Goal: Task Accomplishment & Management: Manage account settings

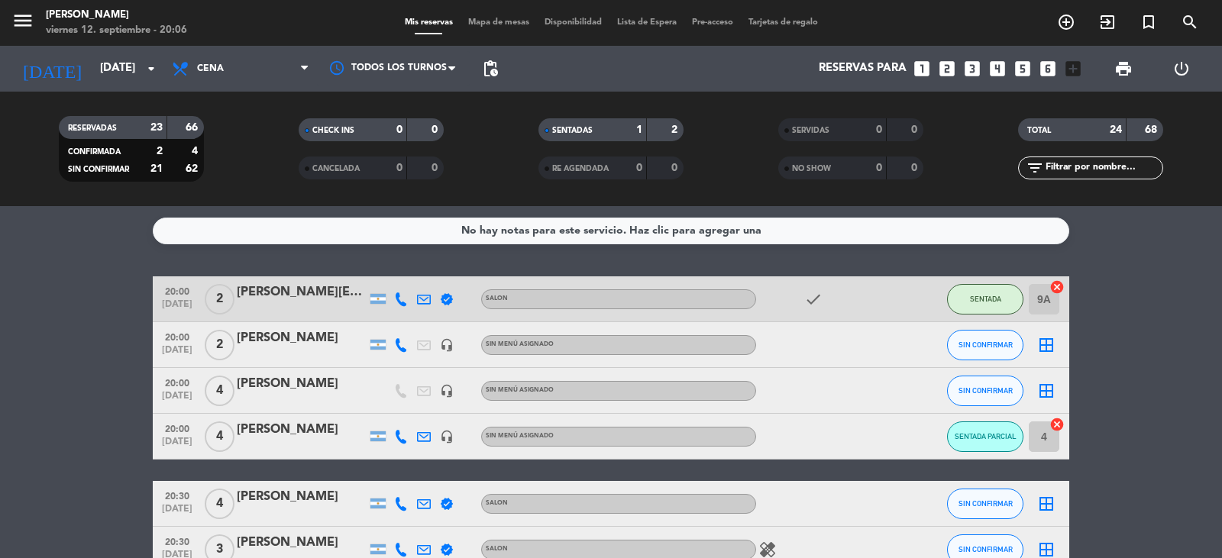
click at [496, 17] on div "Mis reservas Mapa de mesas Disponibilidad Lista de Espera Pre-acceso Tarjetas d…" at bounding box center [611, 23] width 428 height 14
click at [496, 26] on span "Mapa de mesas" at bounding box center [498, 22] width 76 height 8
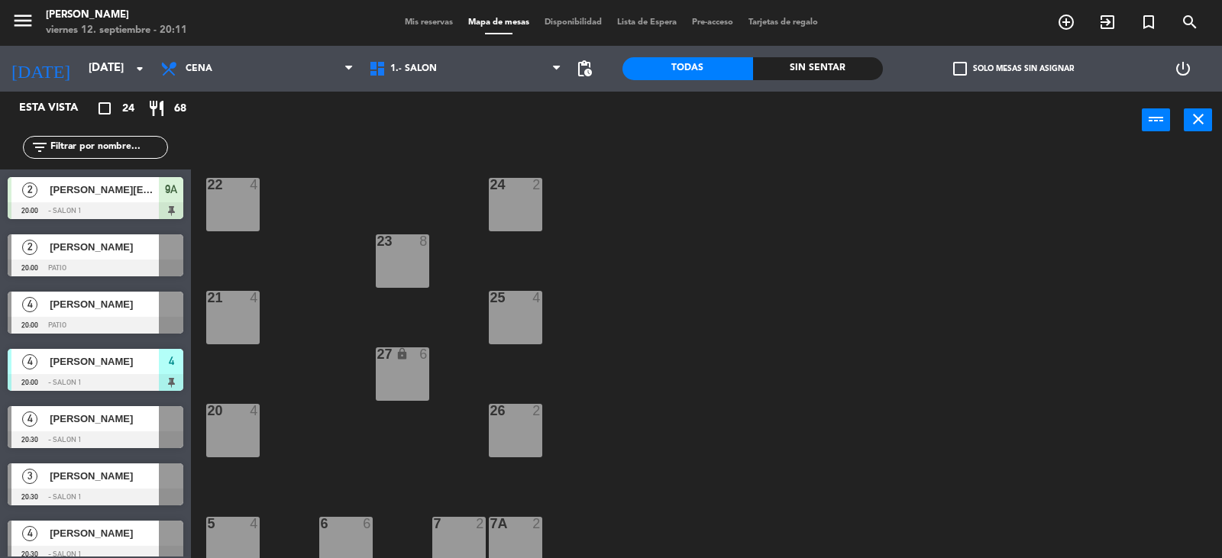
click at [415, 23] on span "Mis reservas" at bounding box center [428, 22] width 63 height 8
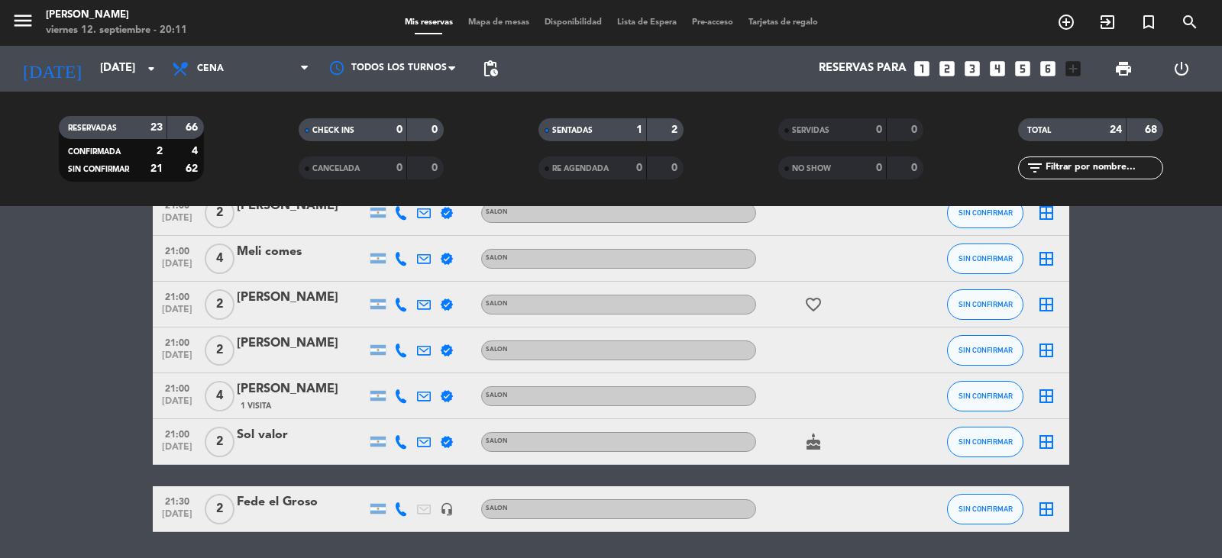
scroll to position [882, 0]
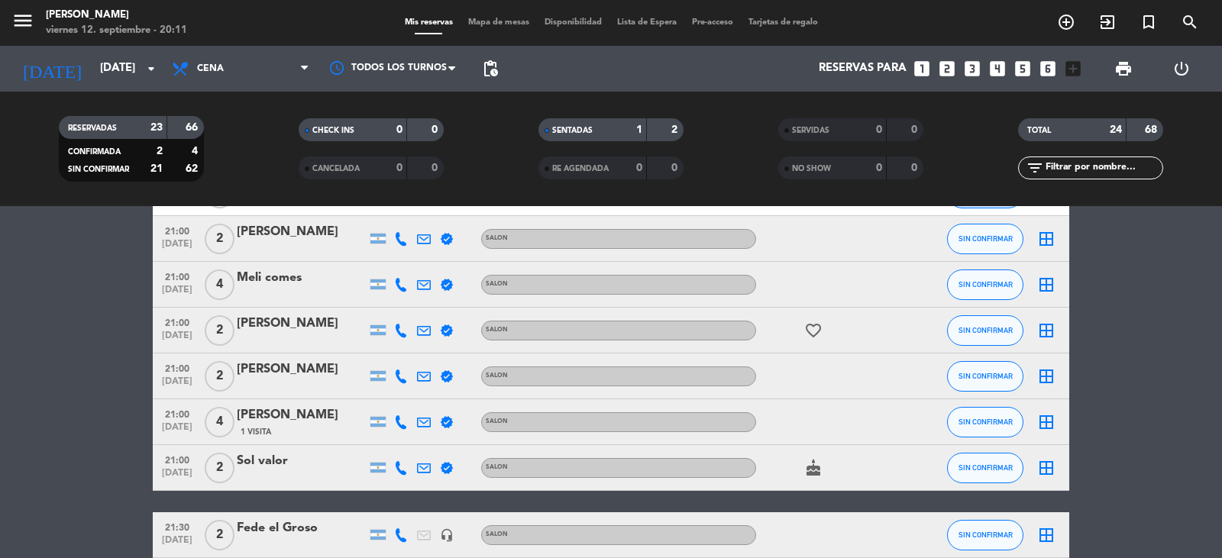
click at [813, 331] on icon "favorite_border" at bounding box center [813, 330] width 18 height 18
click at [812, 470] on icon "cake" at bounding box center [813, 468] width 18 height 18
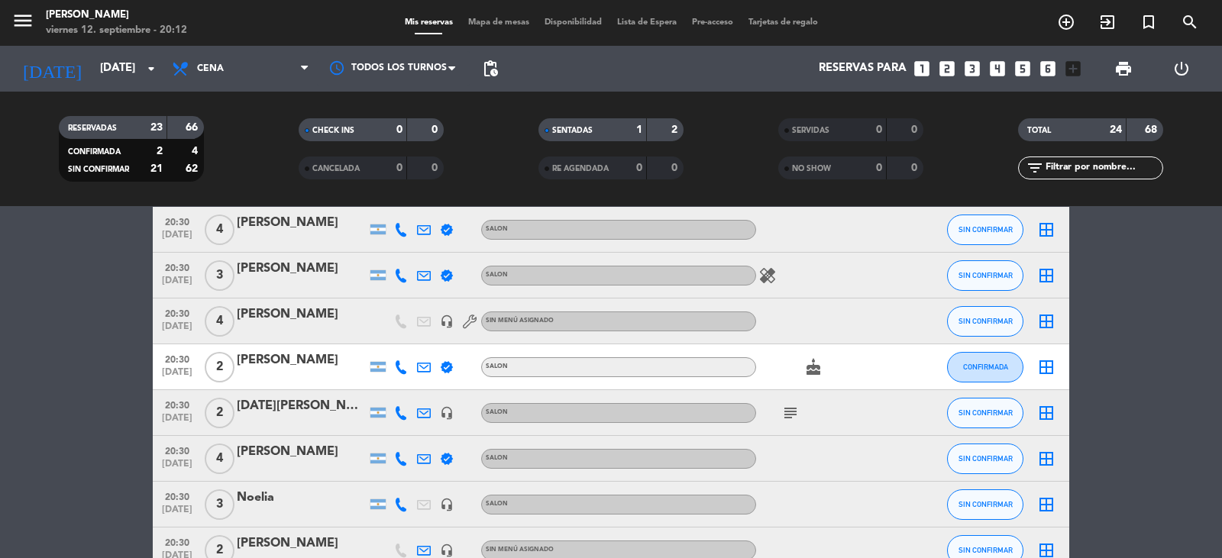
scroll to position [271, 0]
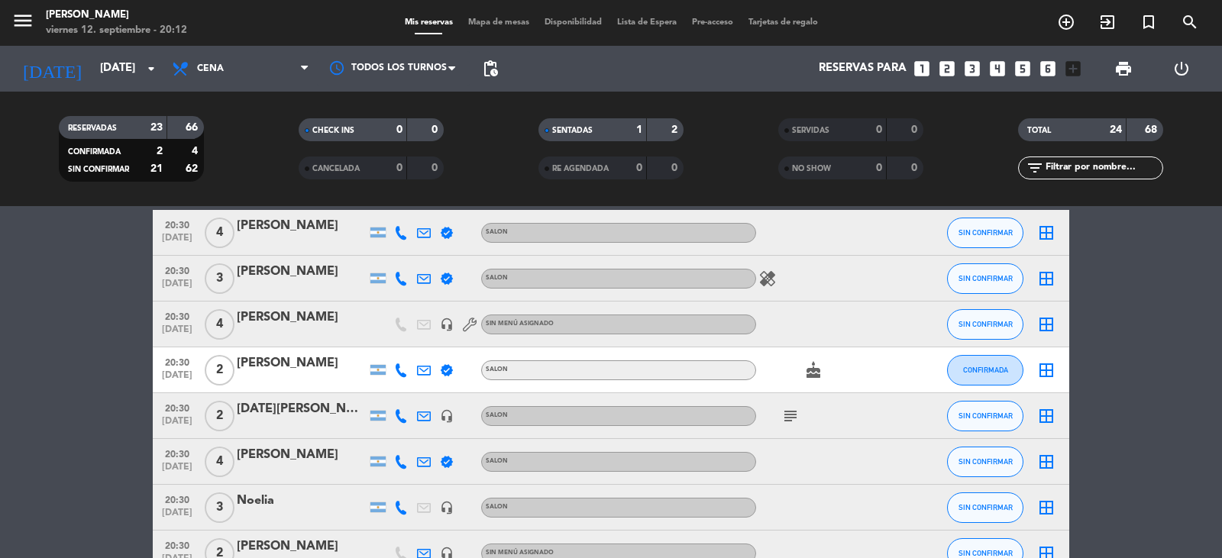
click at [809, 373] on icon "cake" at bounding box center [813, 370] width 18 height 18
click at [760, 276] on icon "healing" at bounding box center [767, 279] width 18 height 18
click at [789, 418] on icon "subject" at bounding box center [790, 416] width 18 height 18
click at [791, 418] on icon "subject" at bounding box center [790, 416] width 18 height 18
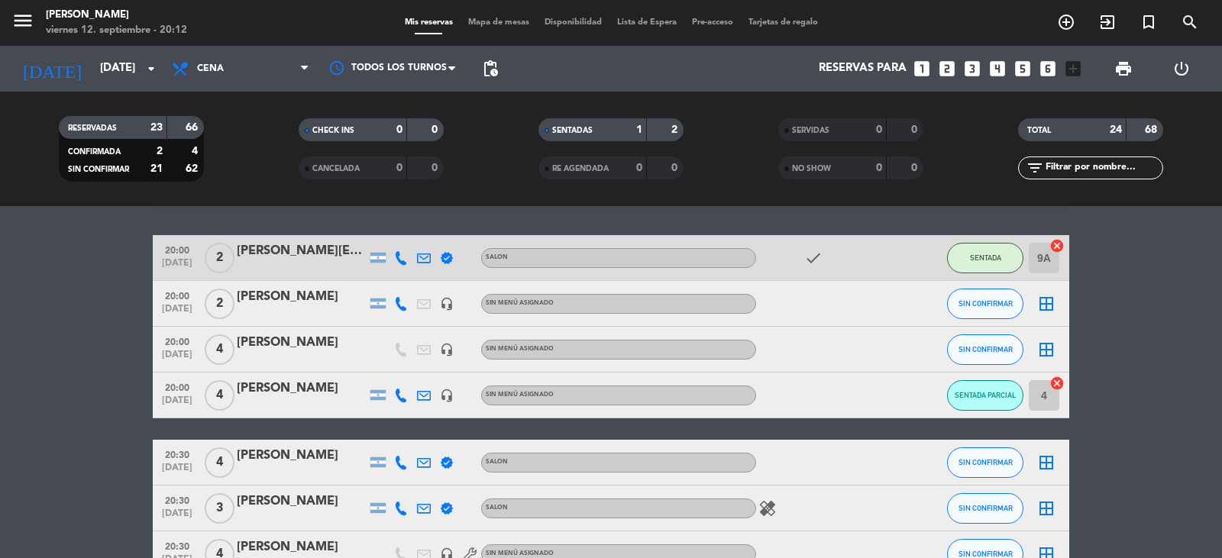
scroll to position [0, 0]
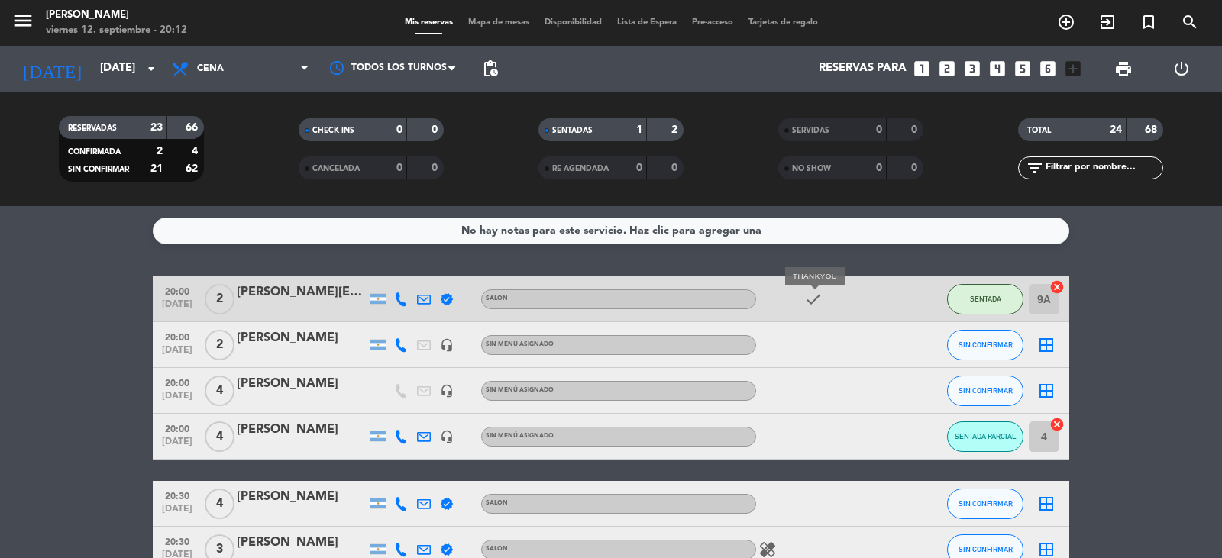
click at [810, 302] on icon "check" at bounding box center [813, 299] width 18 height 18
